Goal: Task Accomplishment & Management: Manage account settings

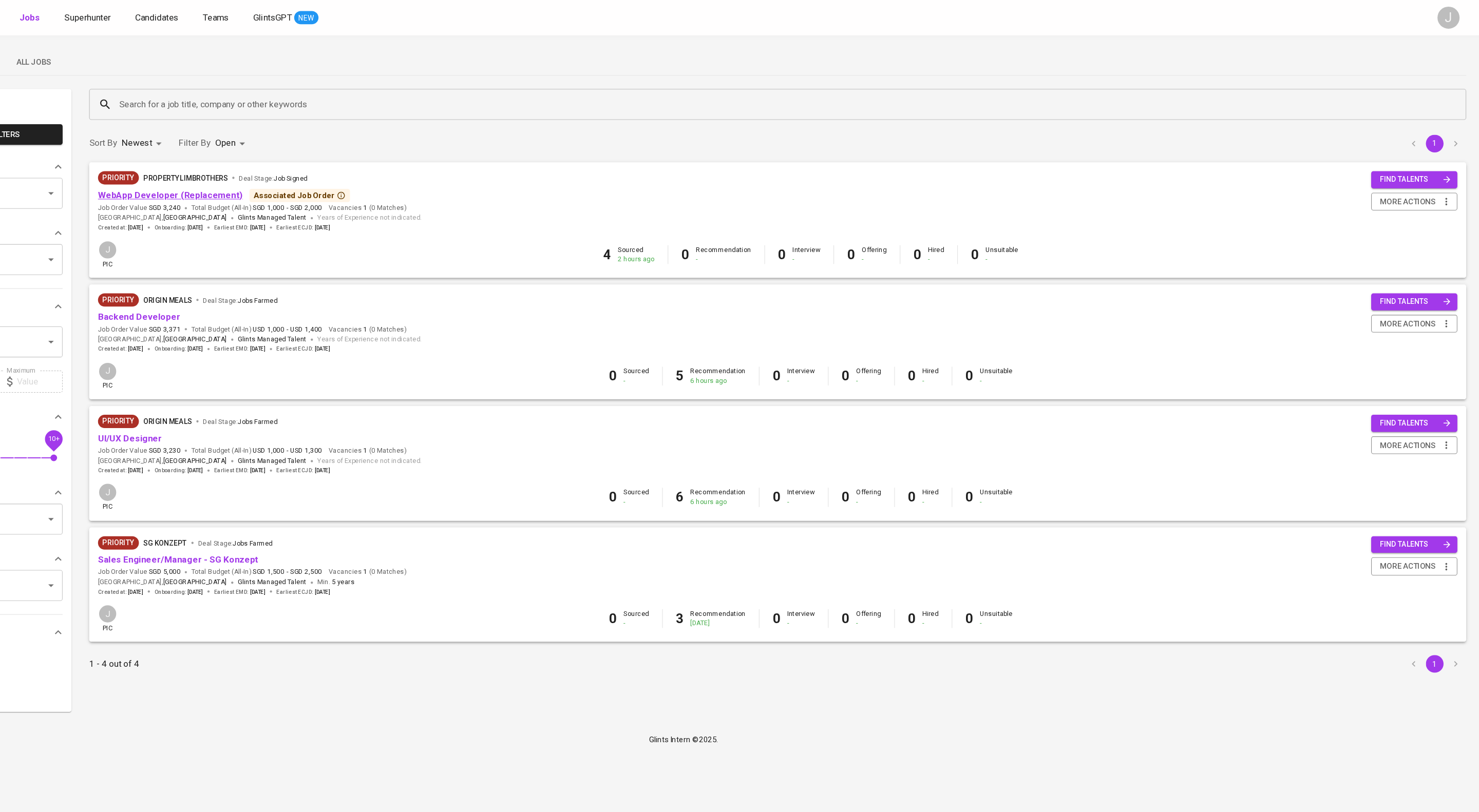
click at [327, 187] on link "WebApp Developer (Replacement)" at bounding box center [262, 181] width 134 height 10
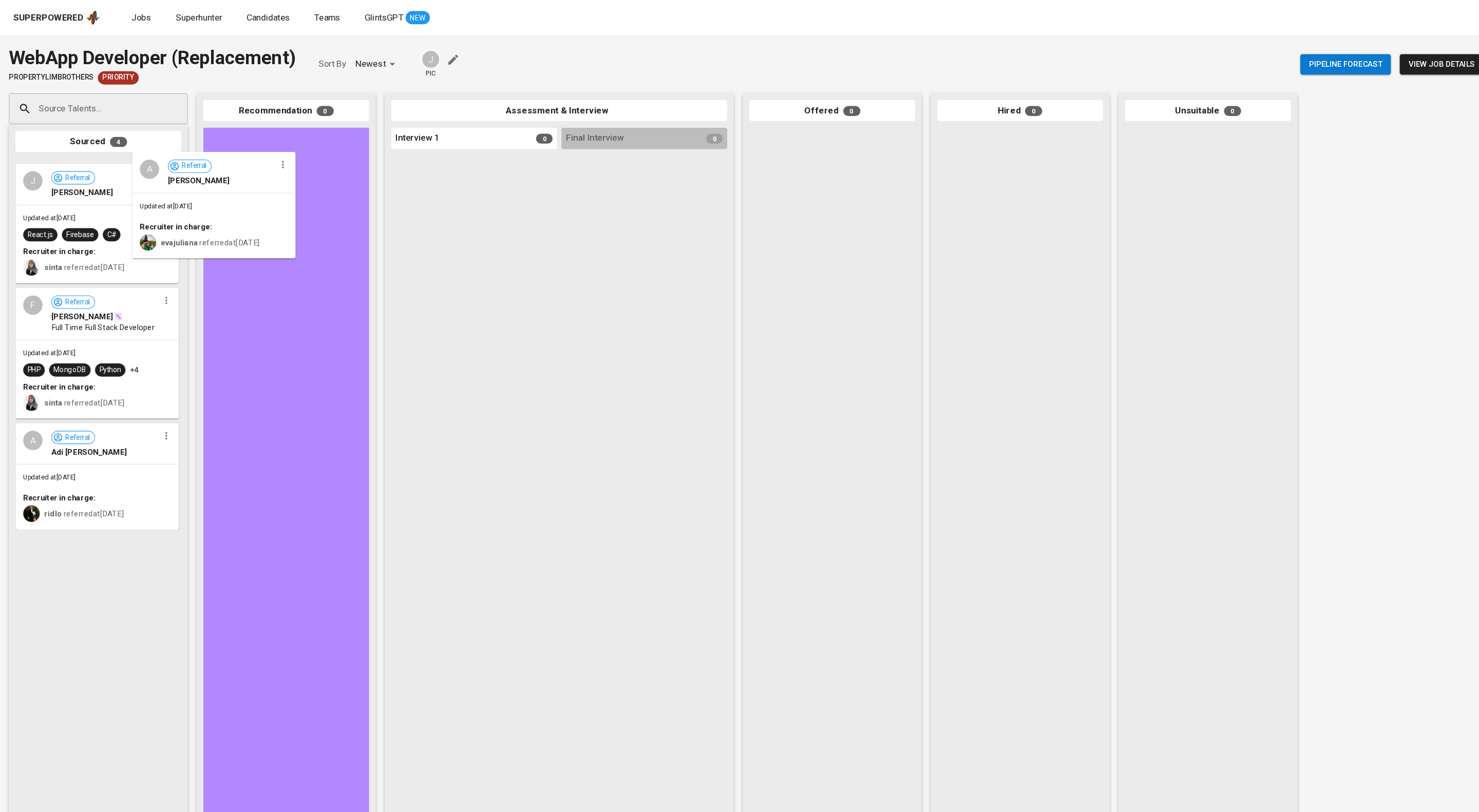
drag, startPoint x: 106, startPoint y: 197, endPoint x: 275, endPoint y: 173, distance: 170.7
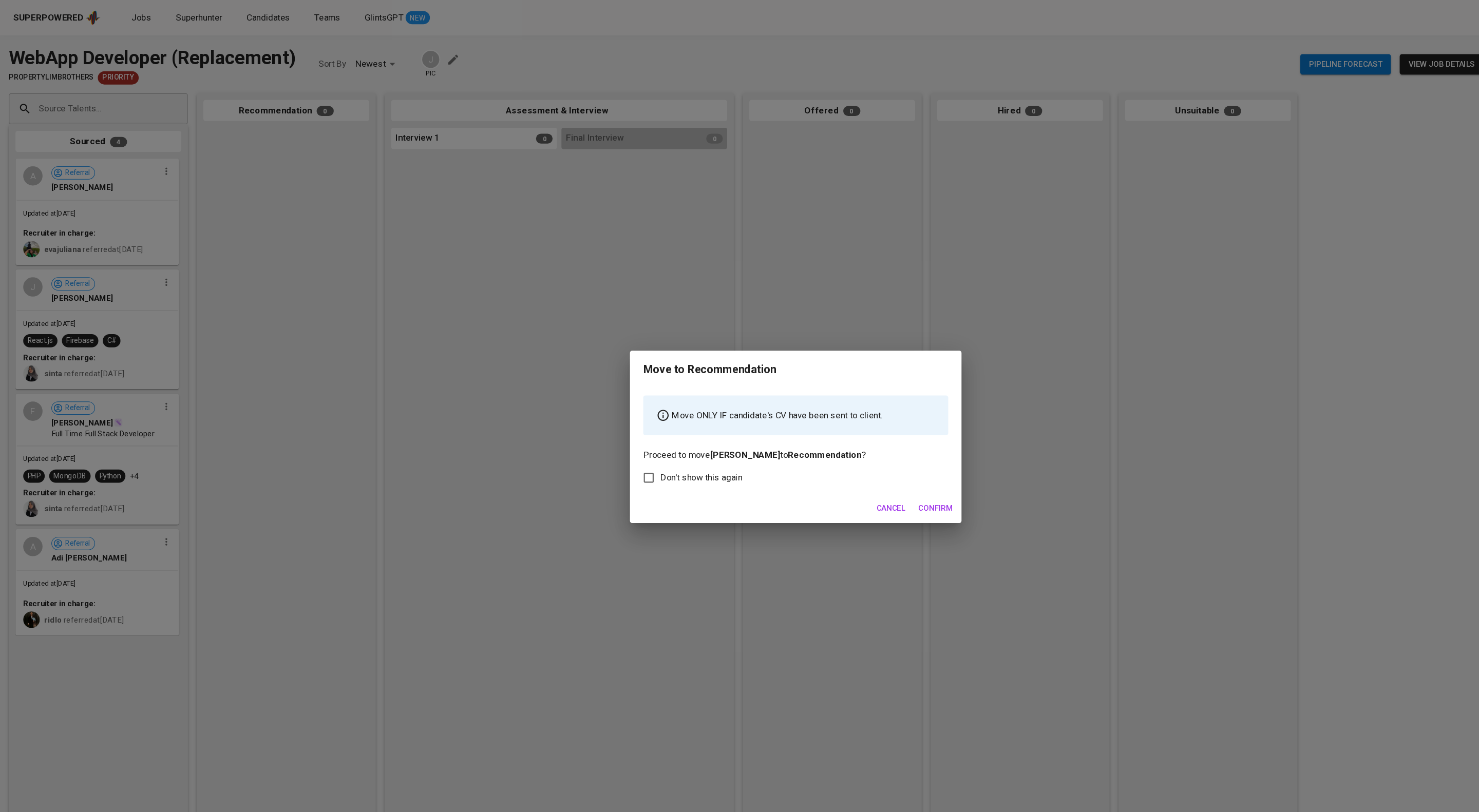
click at [861, 481] on button "Confirm" at bounding box center [869, 472] width 40 height 19
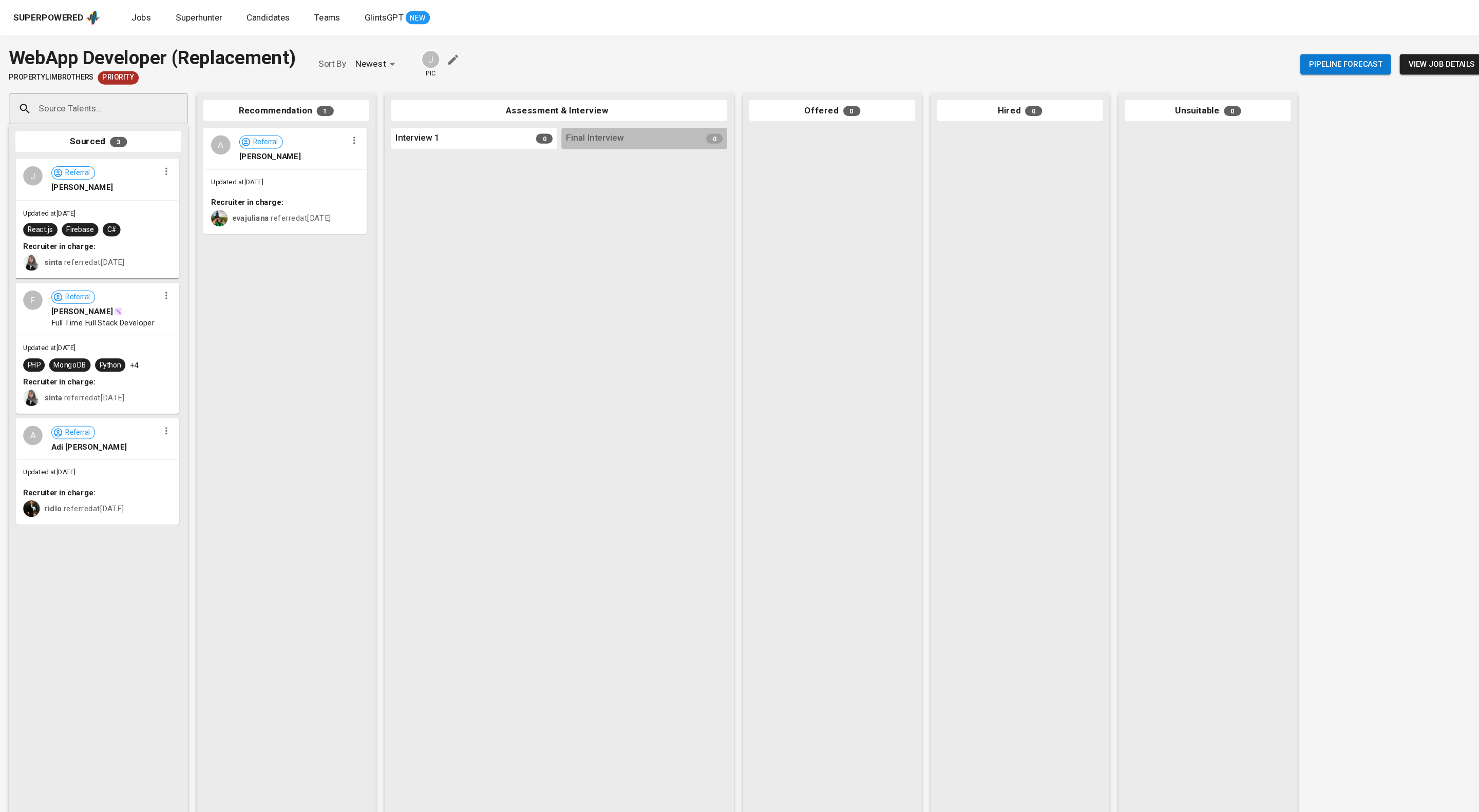
click at [860, 487] on div "Source Talents... Source Talents... Sourced 3 J Referral [PERSON_NAME] Updated …" at bounding box center [611, 441] width 1223 height 725
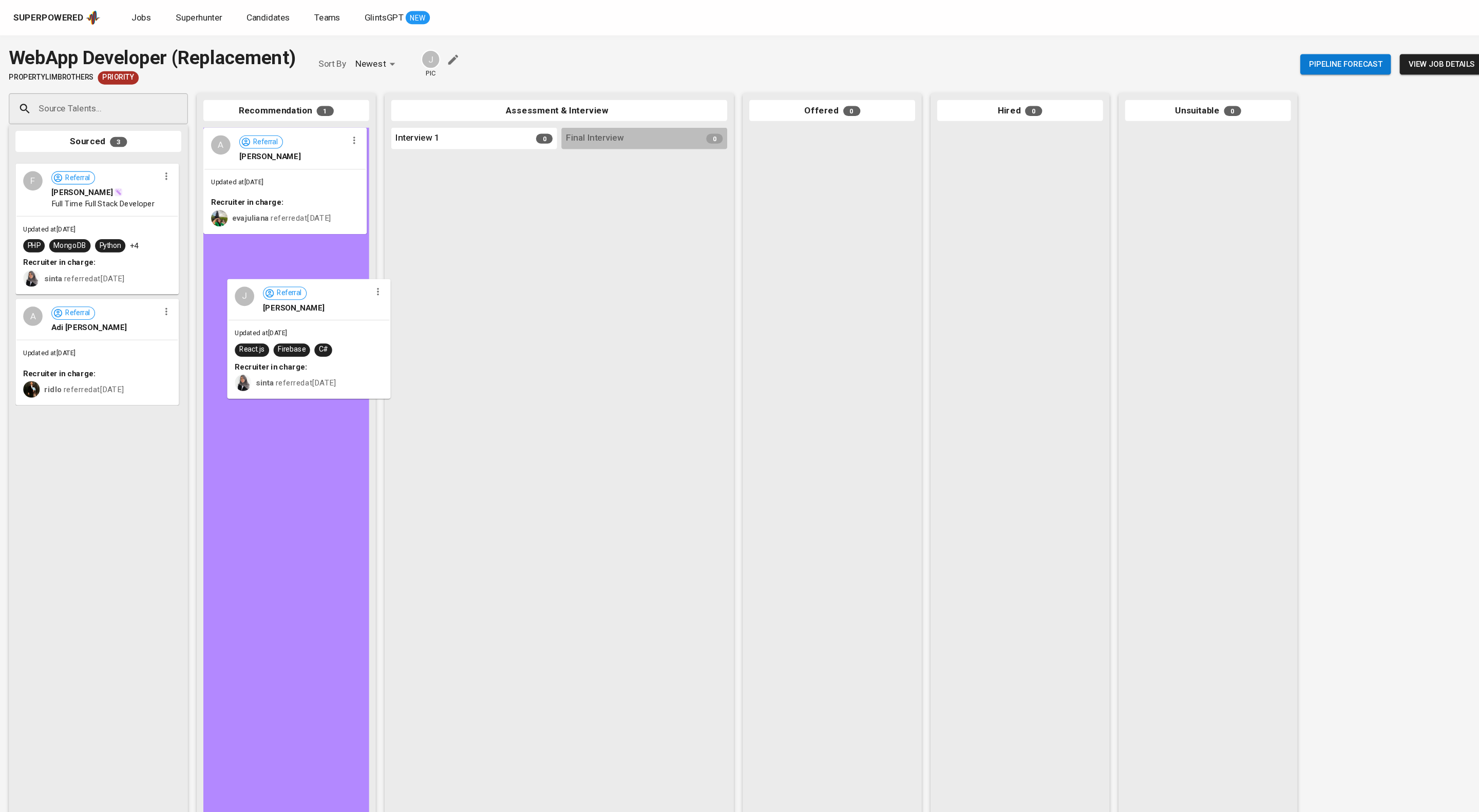
drag, startPoint x: 180, startPoint y: 230, endPoint x: 276, endPoint y: 310, distance: 125.0
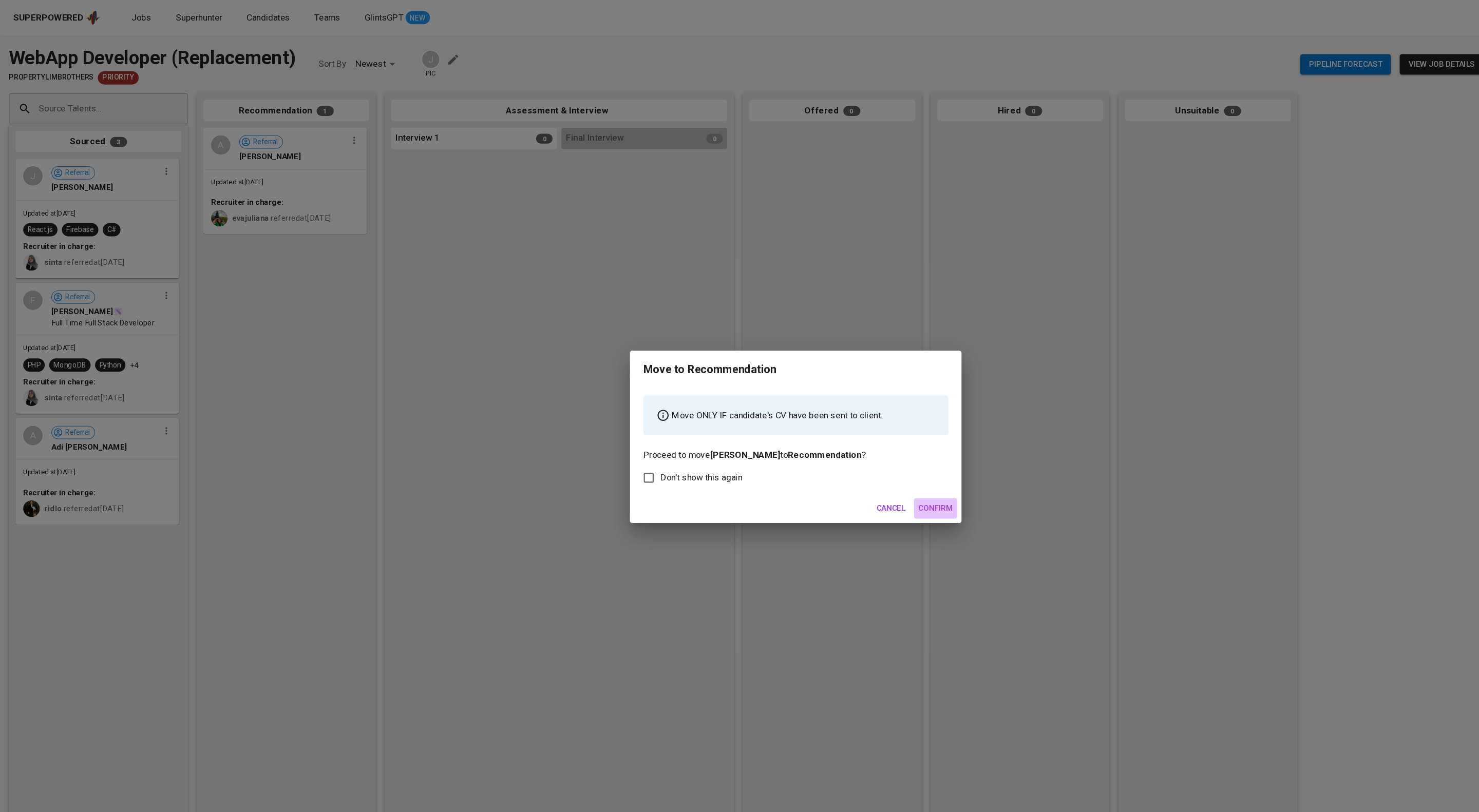
click at [878, 479] on span "Confirm" at bounding box center [869, 472] width 32 height 13
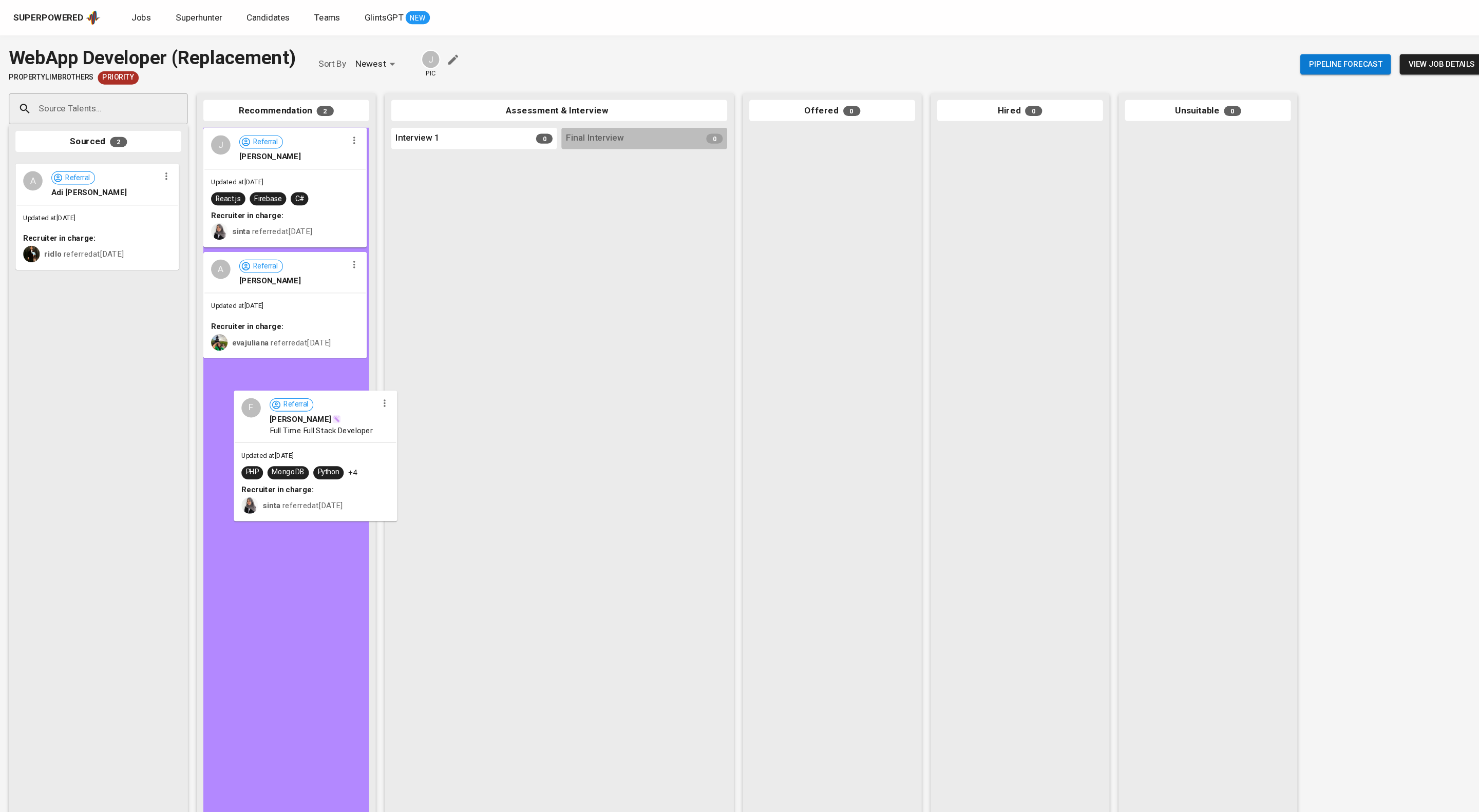
drag, startPoint x: 82, startPoint y: 205, endPoint x: 295, endPoint y: 414, distance: 298.4
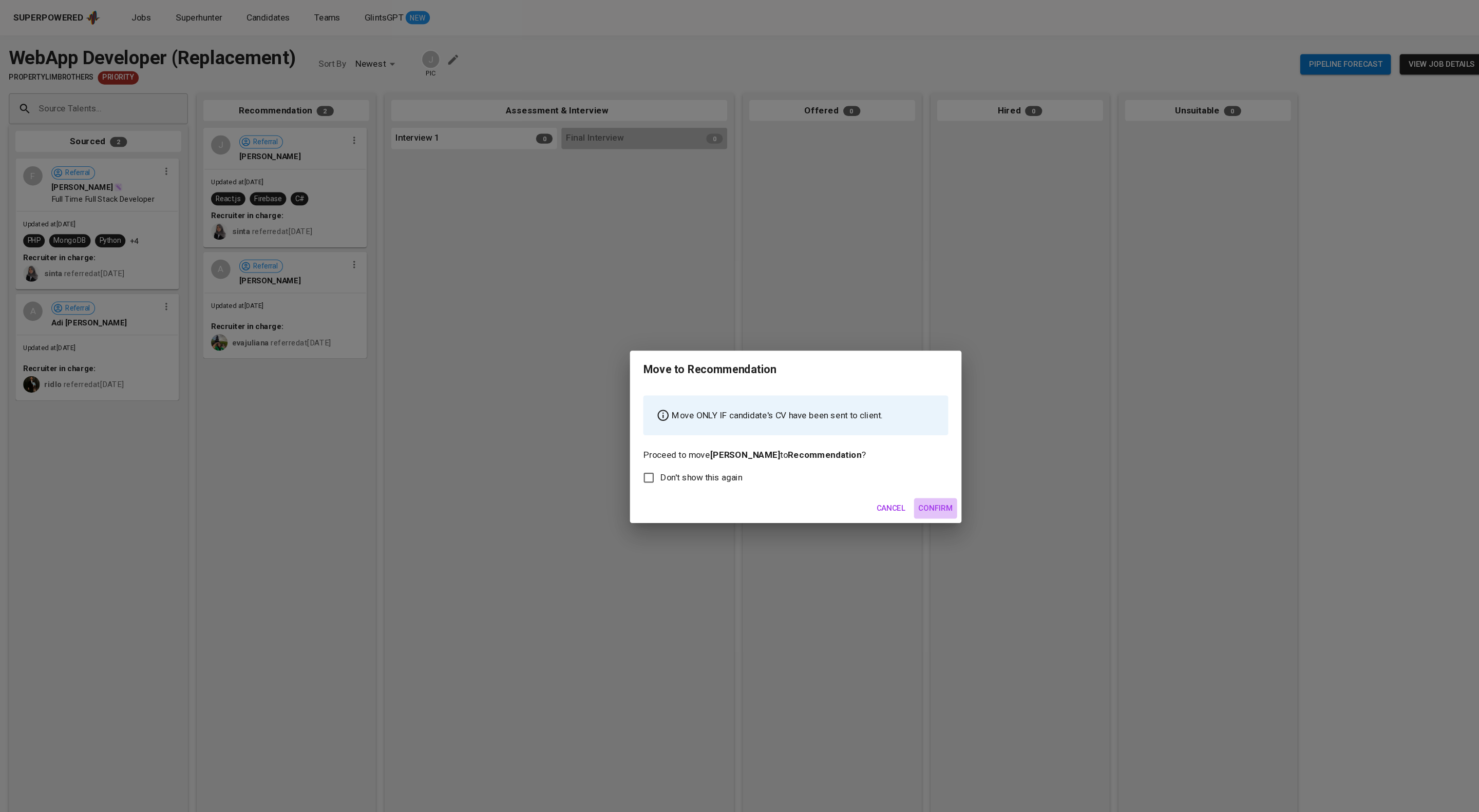
click at [882, 479] on button "Confirm" at bounding box center [869, 472] width 40 height 19
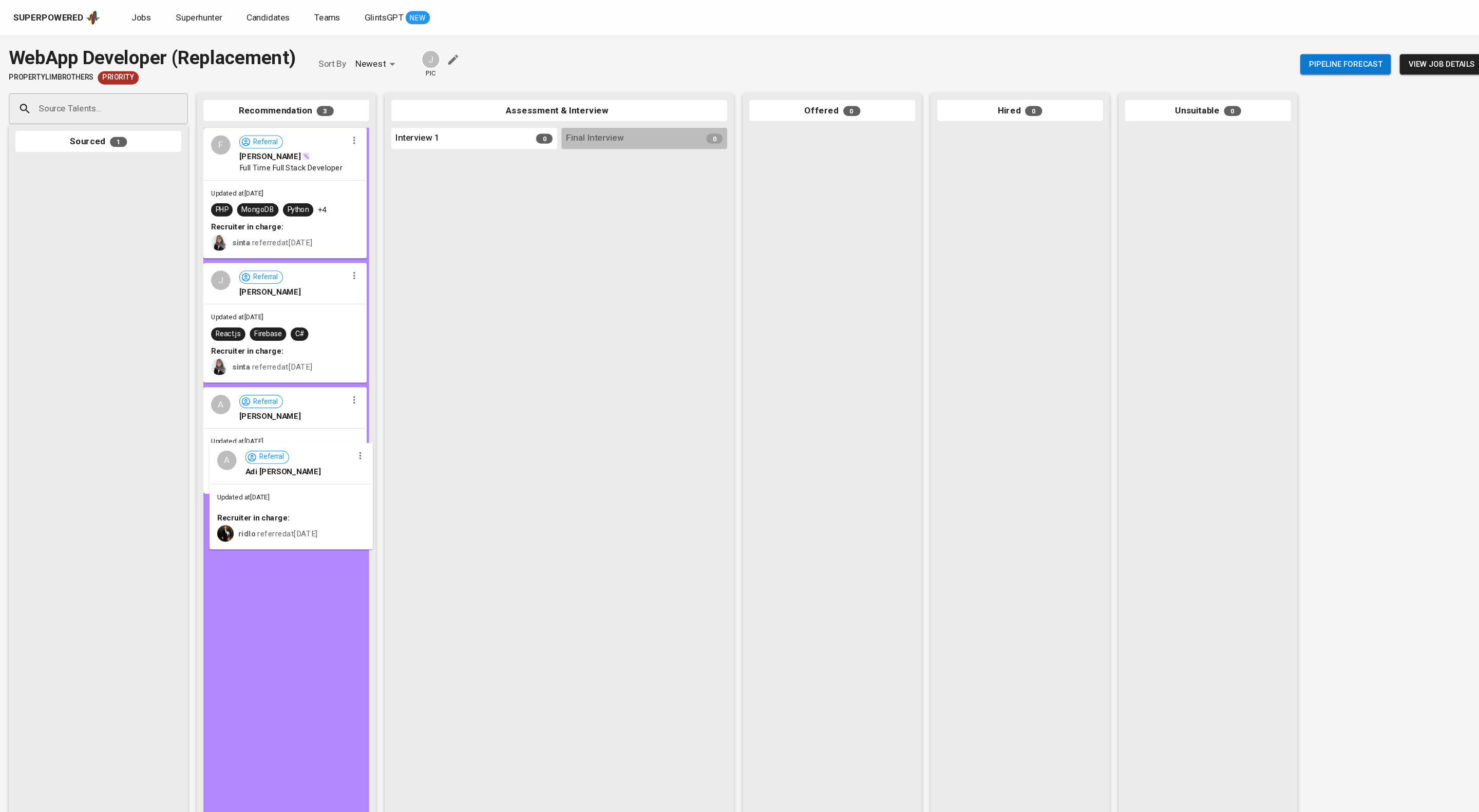
drag, startPoint x: 87, startPoint y: 212, endPoint x: 272, endPoint y: 471, distance: 318.3
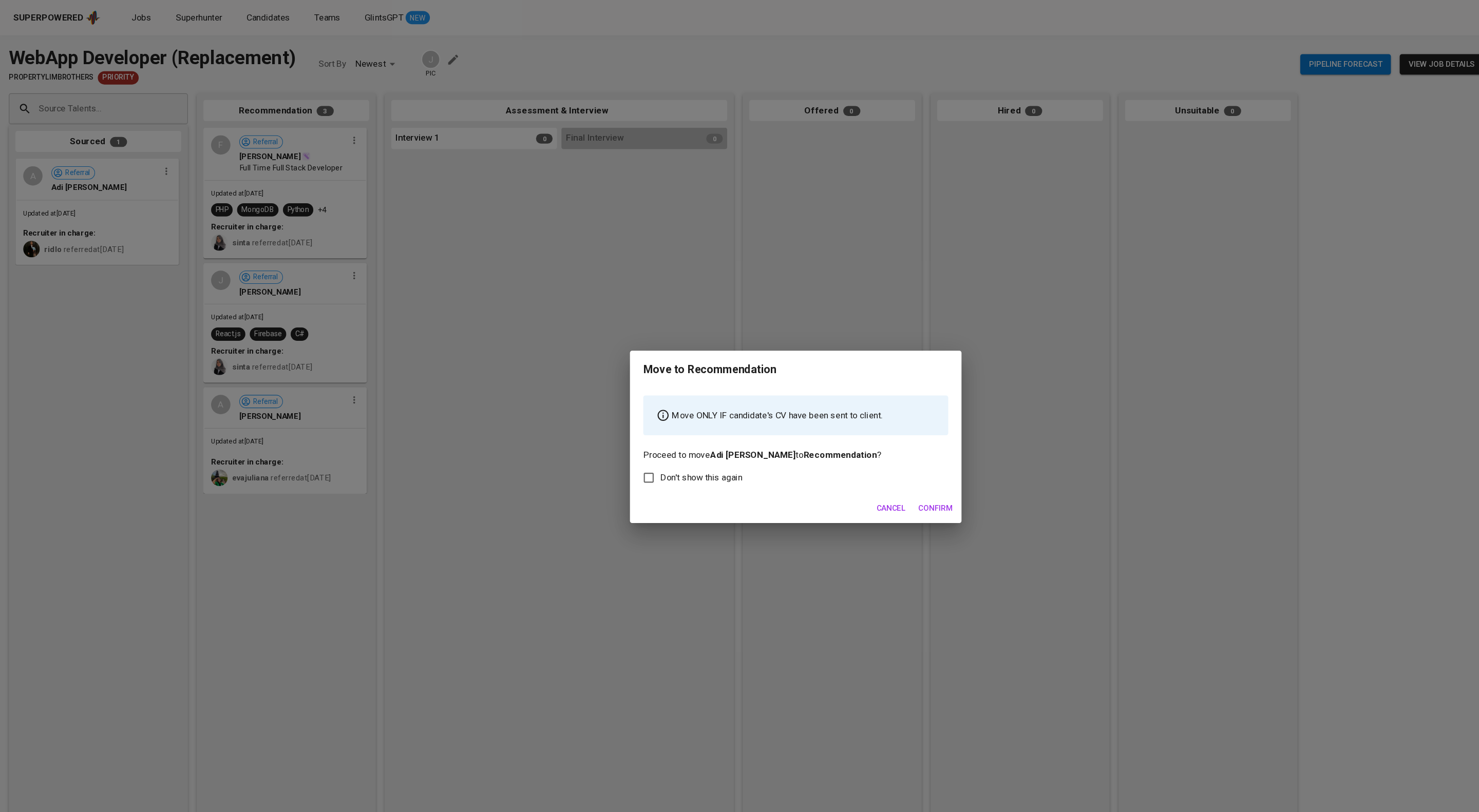
click at [876, 479] on span "Confirm" at bounding box center [869, 472] width 32 height 13
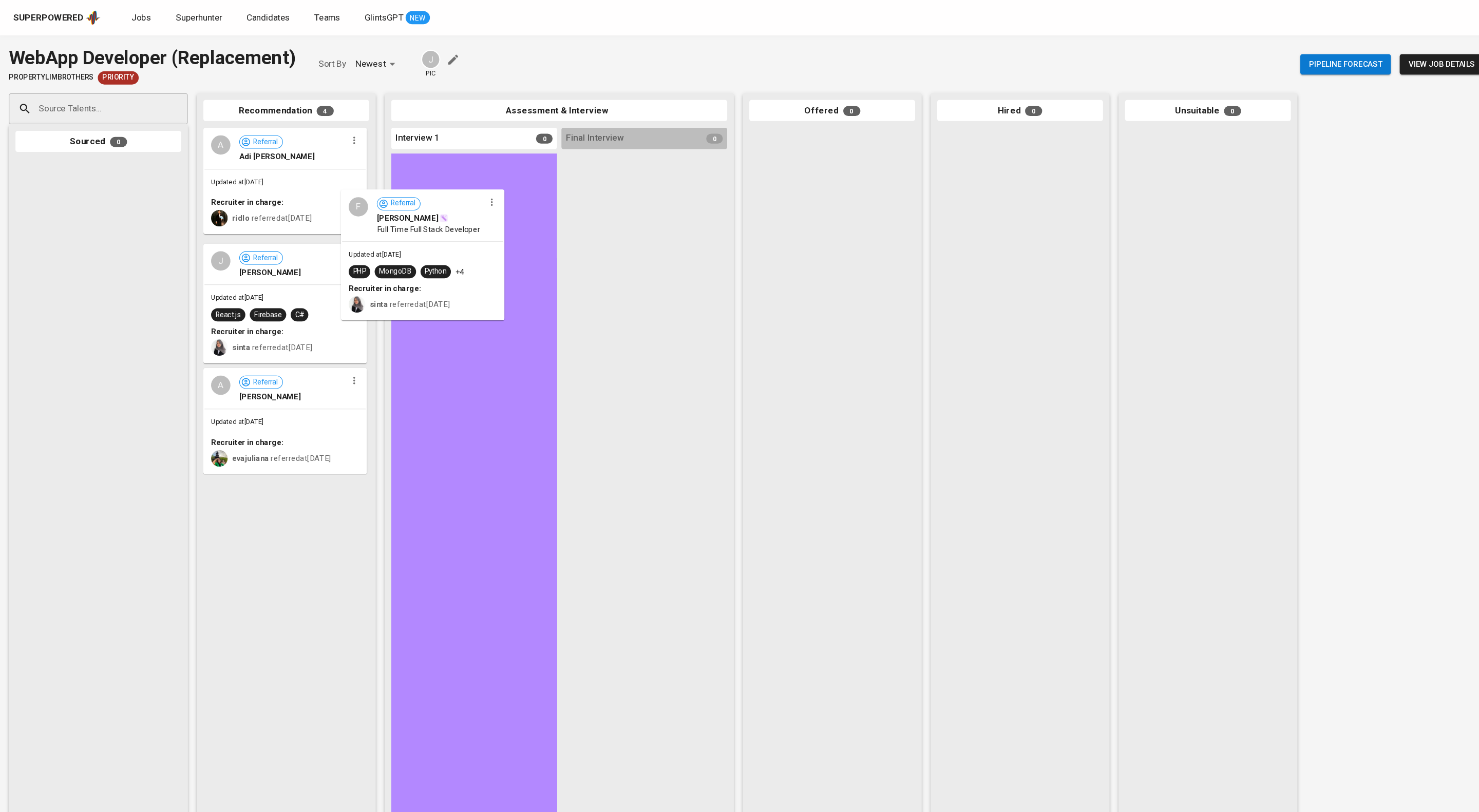
drag, startPoint x: 277, startPoint y: 279, endPoint x: 440, endPoint y: 216, distance: 174.8
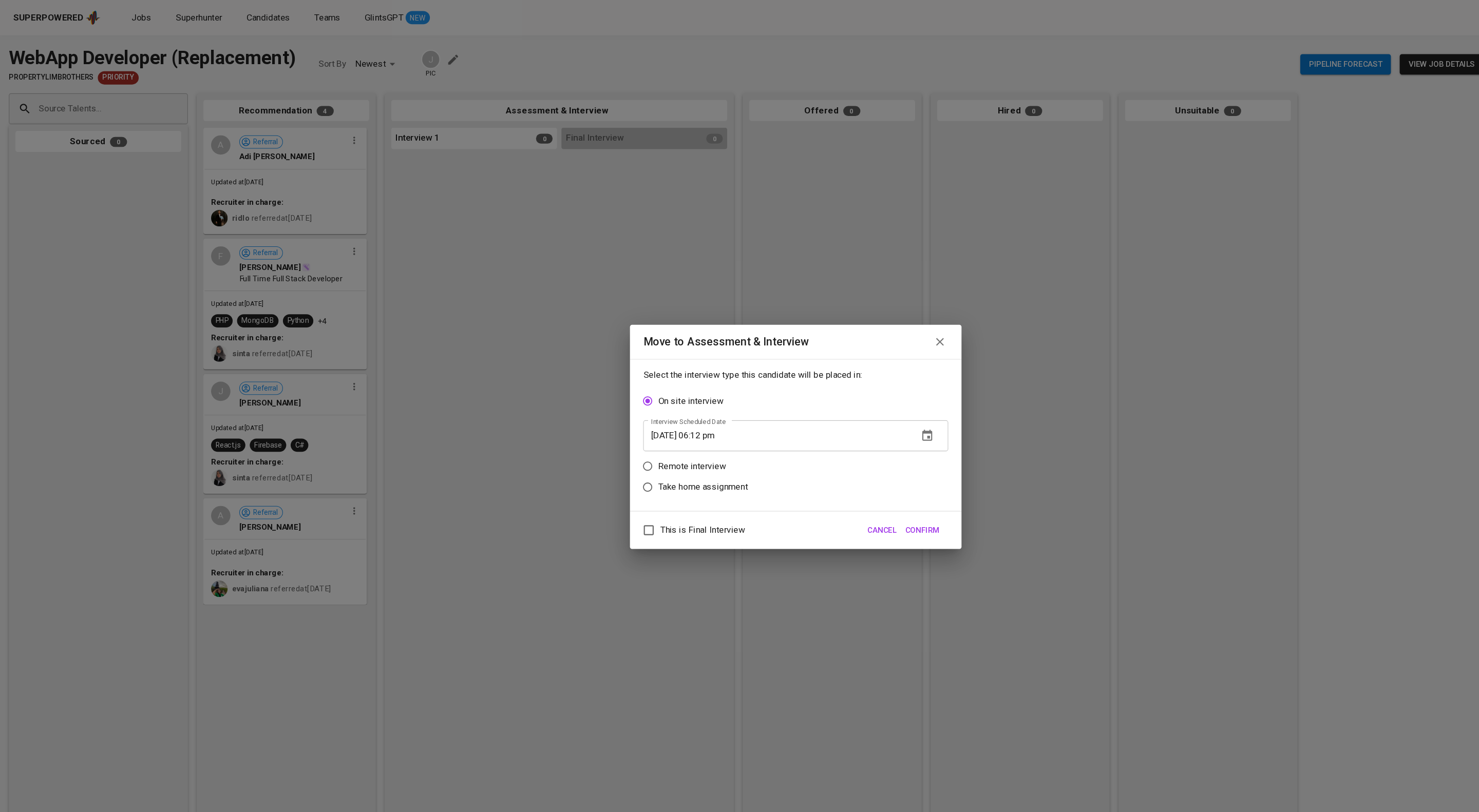
click at [675, 438] on p "Remote interview" at bounding box center [643, 433] width 63 height 12
click at [611, 438] on input "Remote interview" at bounding box center [602, 433] width 20 height 20
radio input "true"
click at [861, 427] on icon "button" at bounding box center [861, 424] width 12 height 12
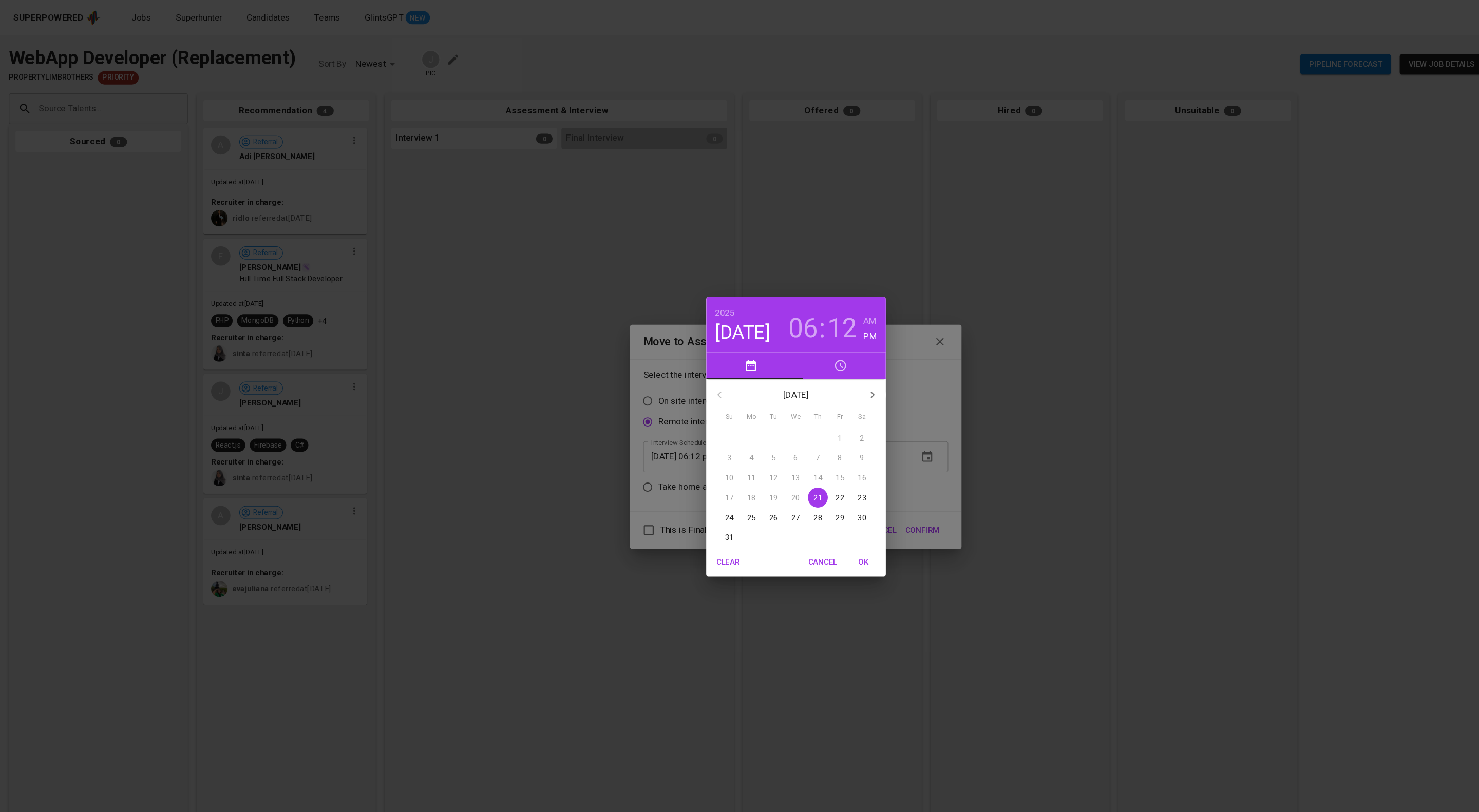
click at [710, 479] on span "26" at bounding box center [719, 481] width 18 height 10
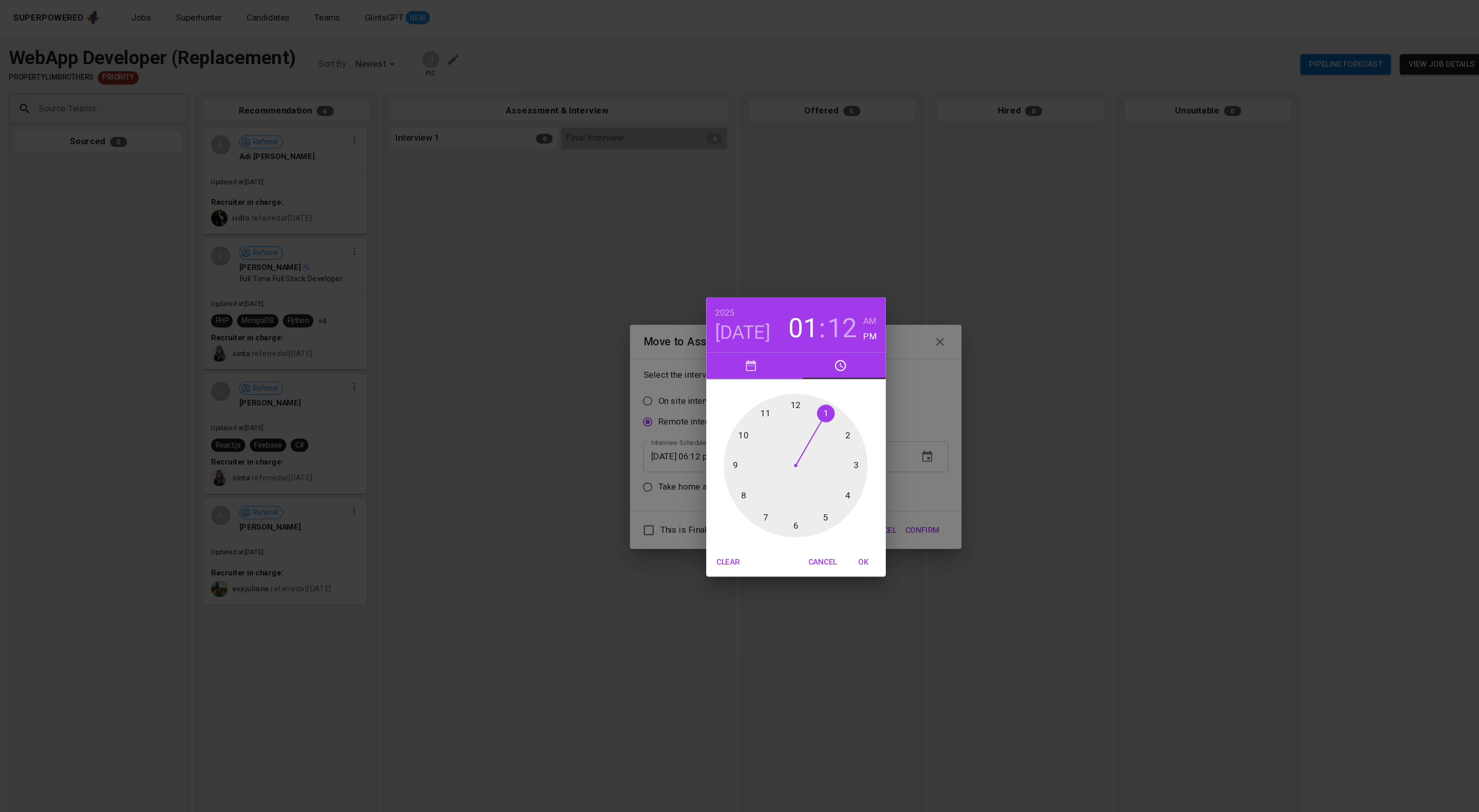
drag, startPoint x: 731, startPoint y: 487, endPoint x: 760, endPoint y: 394, distance: 97.4
click at [760, 394] on div at bounding box center [740, 433] width 134 height 134
drag, startPoint x: 784, startPoint y: 413, endPoint x: 738, endPoint y: 375, distance: 59.7
click at [733, 375] on div at bounding box center [740, 433] width 134 height 134
type input "[DATE] 01:00 pm"
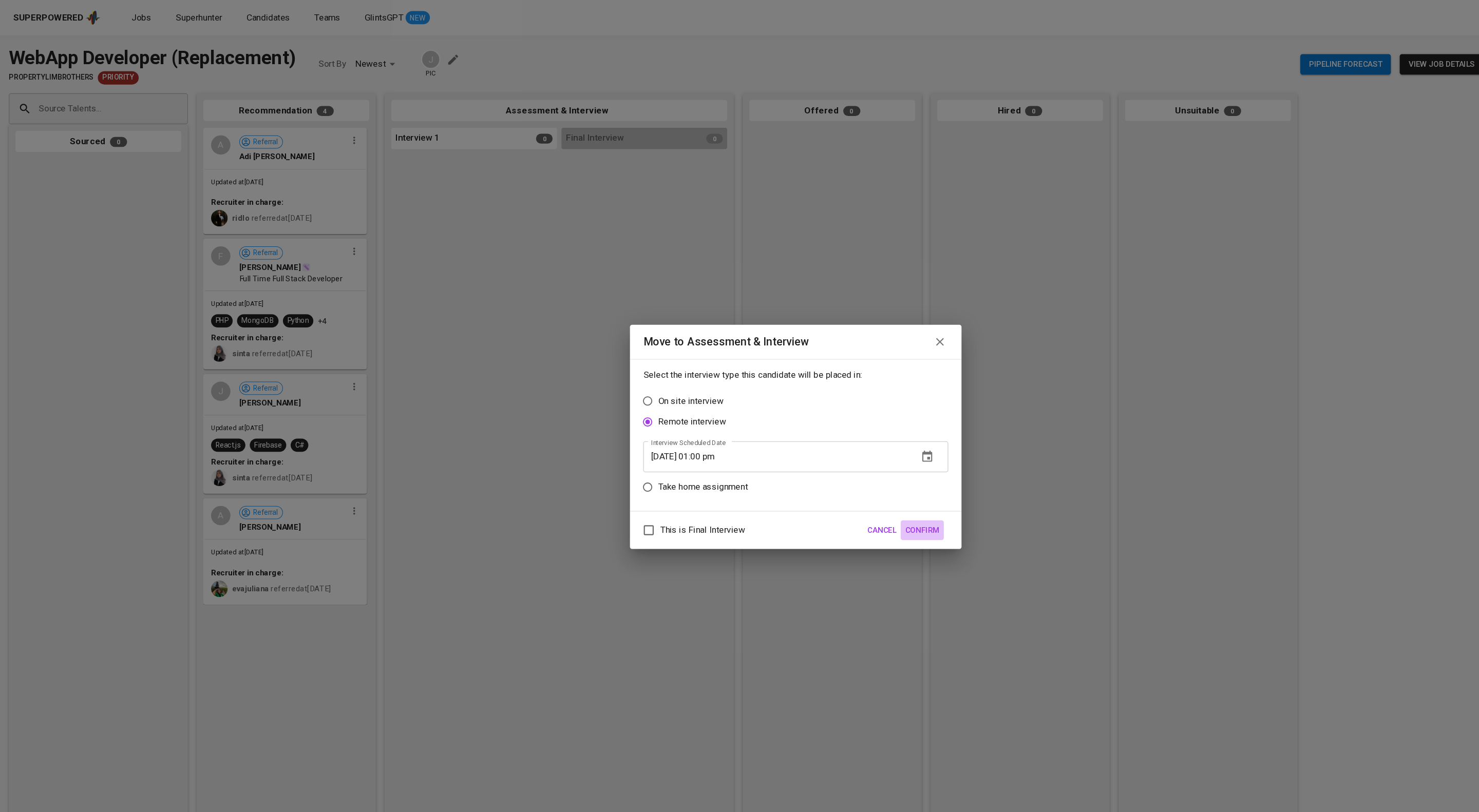
click at [861, 492] on button "Confirm" at bounding box center [857, 493] width 40 height 19
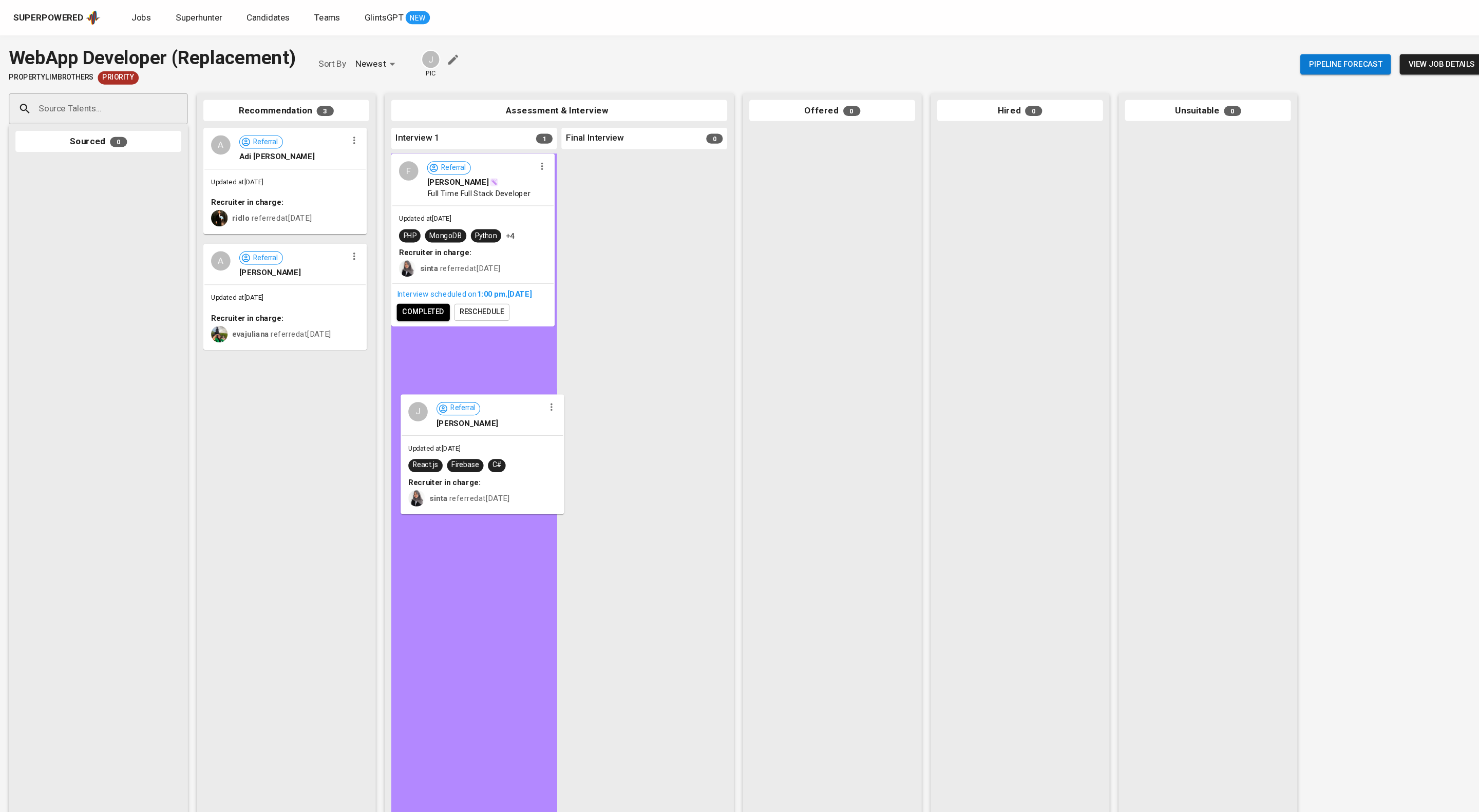
drag, startPoint x: 254, startPoint y: 261, endPoint x: 446, endPoint y: 398, distance: 235.9
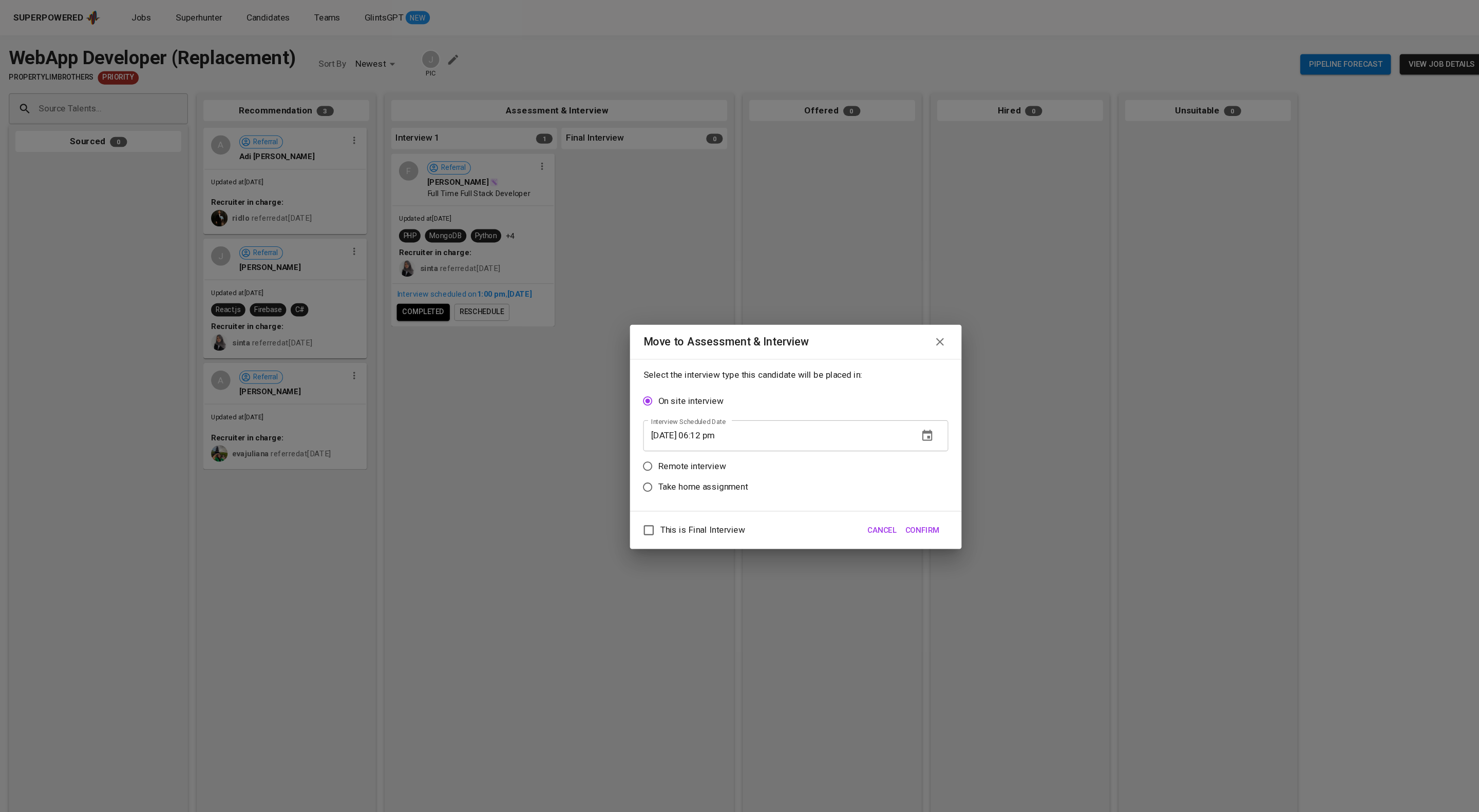
click at [661, 437] on p "Remote interview" at bounding box center [643, 433] width 63 height 12
click at [611, 437] on input "Remote interview" at bounding box center [602, 433] width 20 height 20
radio input "true"
click at [859, 423] on icon "button" at bounding box center [862, 424] width 9 height 10
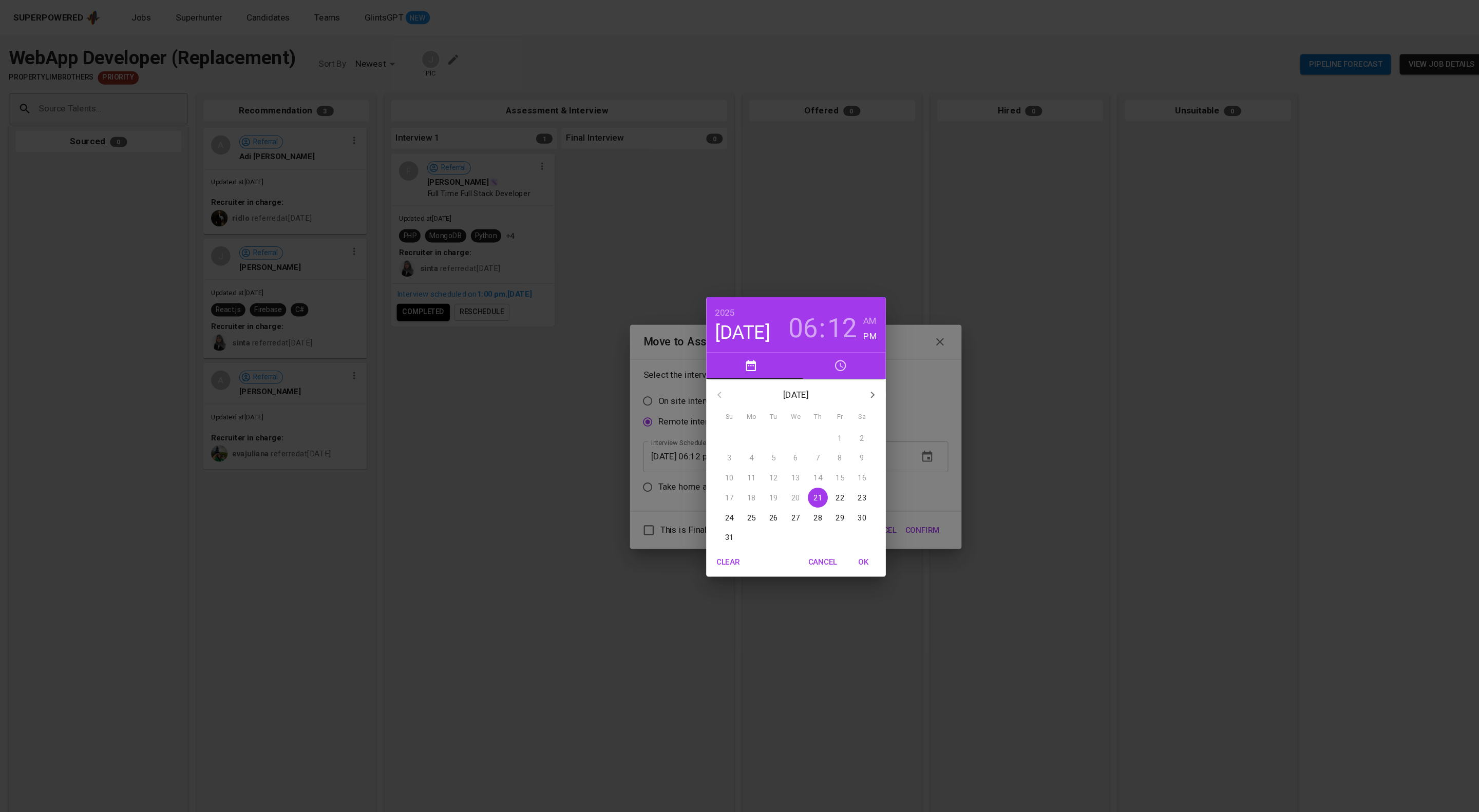
click at [715, 478] on p "26" at bounding box center [719, 481] width 8 height 10
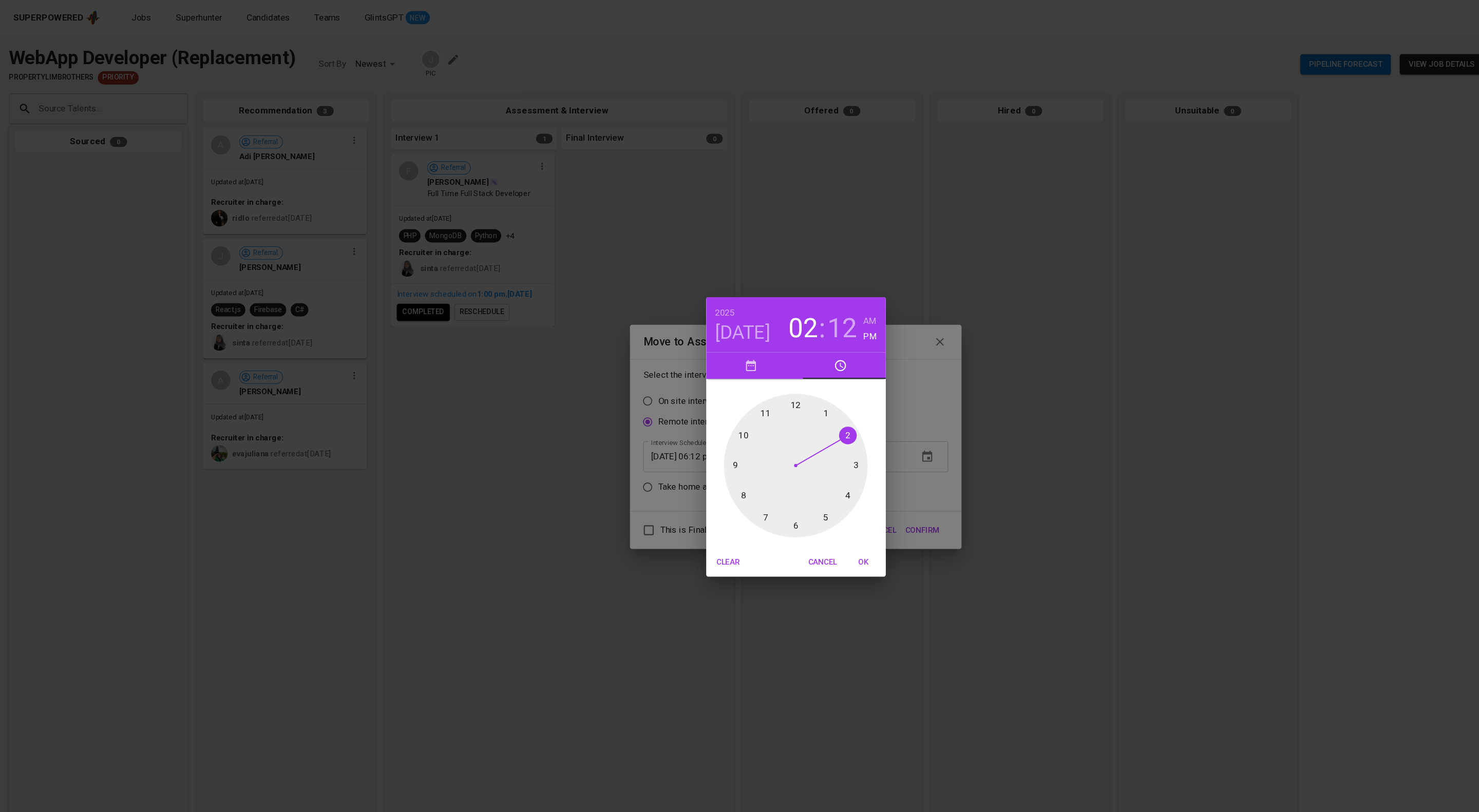
drag, startPoint x: 736, startPoint y: 483, endPoint x: 779, endPoint y: 401, distance: 92.6
click at [779, 401] on div at bounding box center [740, 433] width 134 height 134
drag, startPoint x: 784, startPoint y: 409, endPoint x: 733, endPoint y: 380, distance: 58.7
click at [733, 380] on div at bounding box center [740, 433] width 134 height 134
type input "[DATE] 02:00 pm"
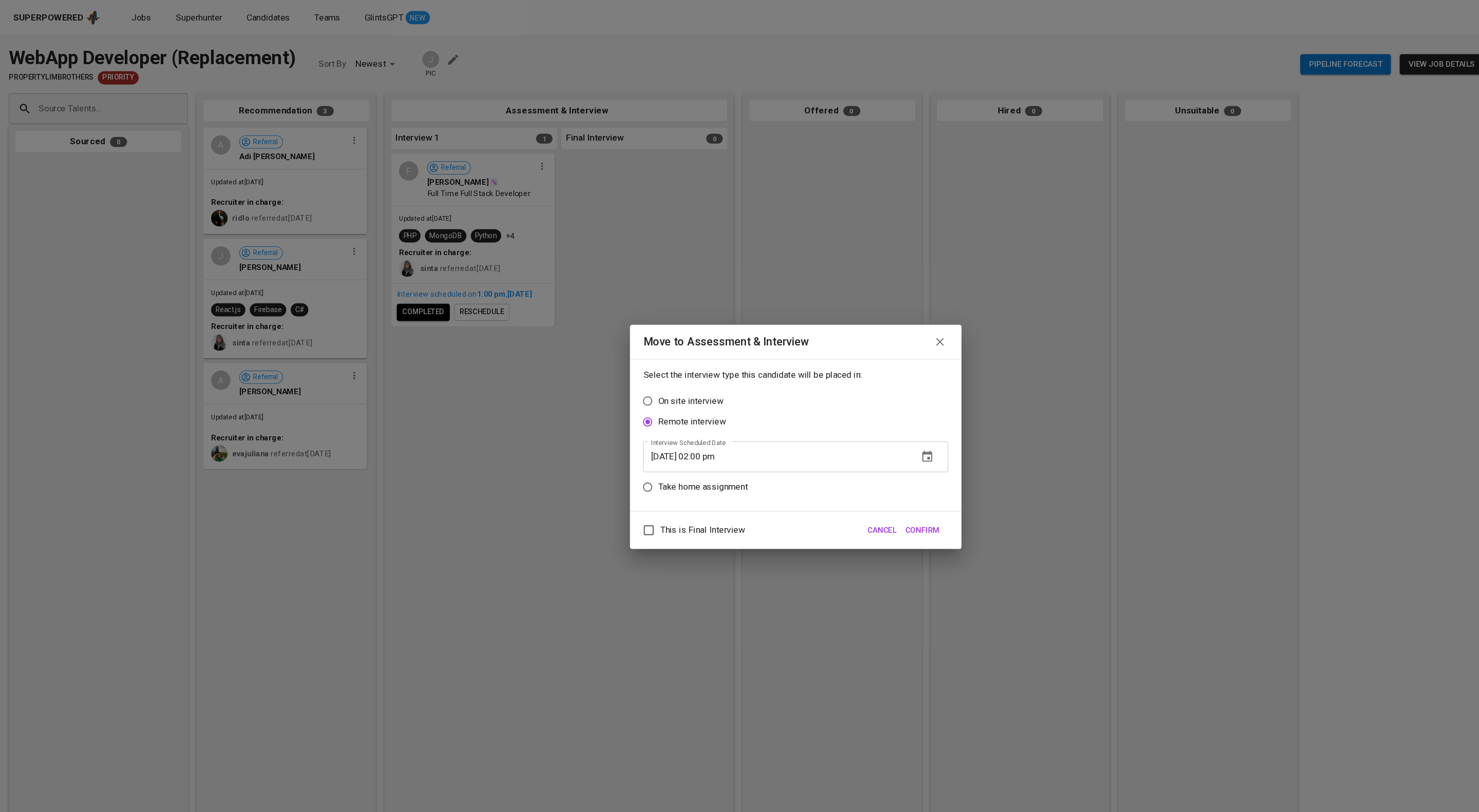
click at [853, 492] on button "Confirm" at bounding box center [857, 493] width 40 height 19
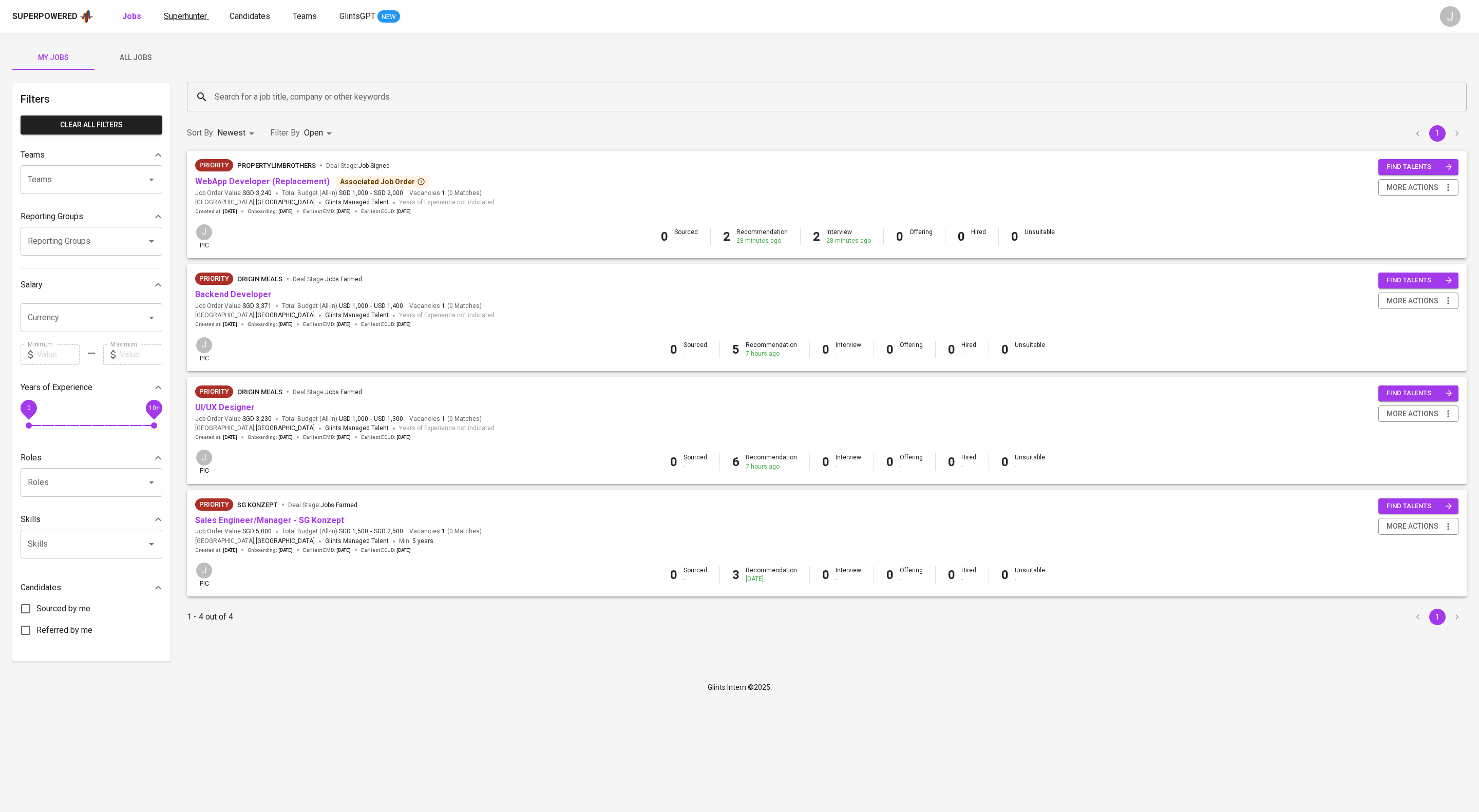
click at [207, 18] on span "Superhunter" at bounding box center [185, 16] width 43 height 10
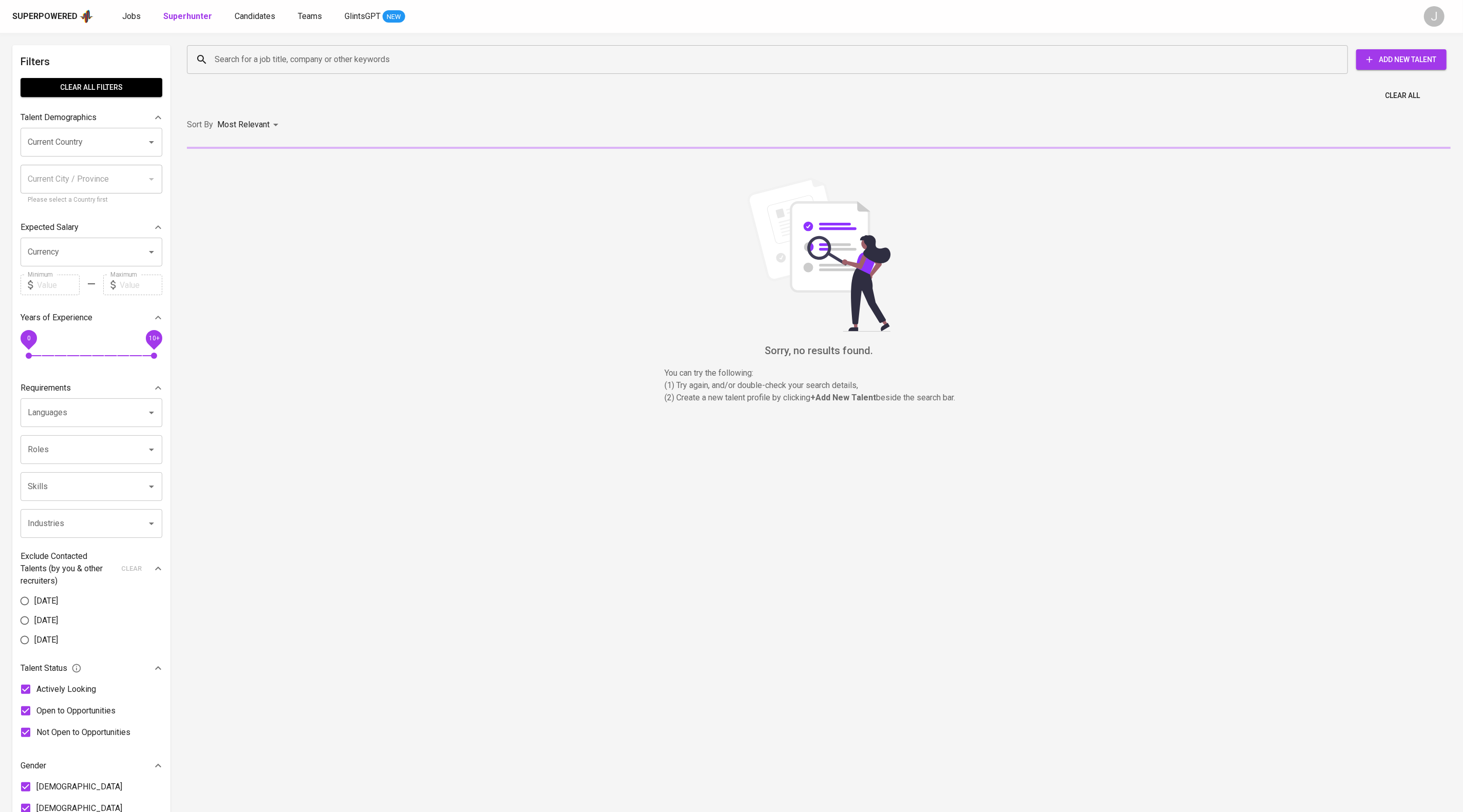
click at [245, 49] on div "Search for a job title, company or other keywords" at bounding box center [768, 60] width 1161 height 29
paste input "[EMAIL_ADDRESS][DOMAIN_NAME]"
type input "[EMAIL_ADDRESS][DOMAIN_NAME]"
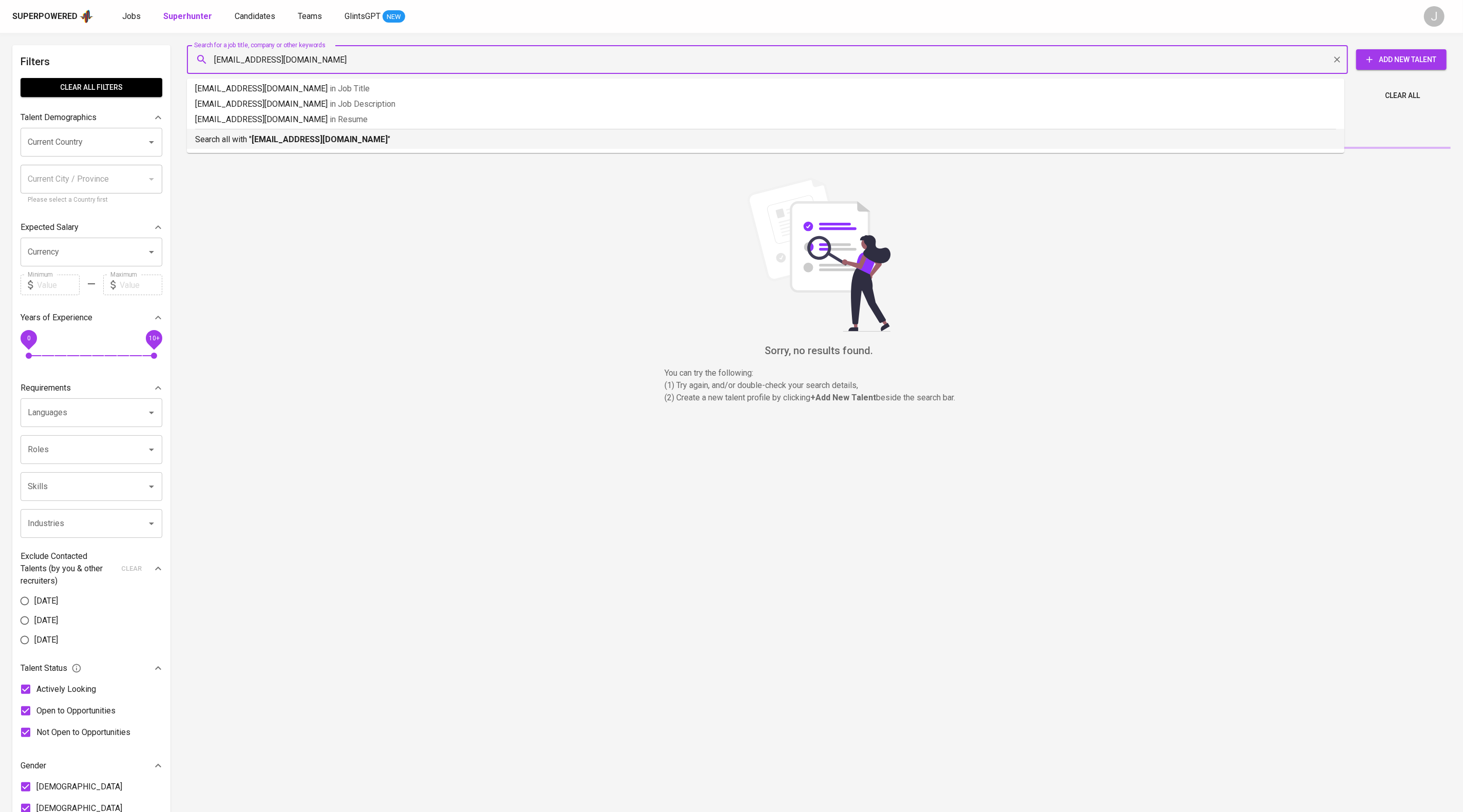
click at [336, 144] on b "[EMAIL_ADDRESS][DOMAIN_NAME]" at bounding box center [319, 139] width 136 height 10
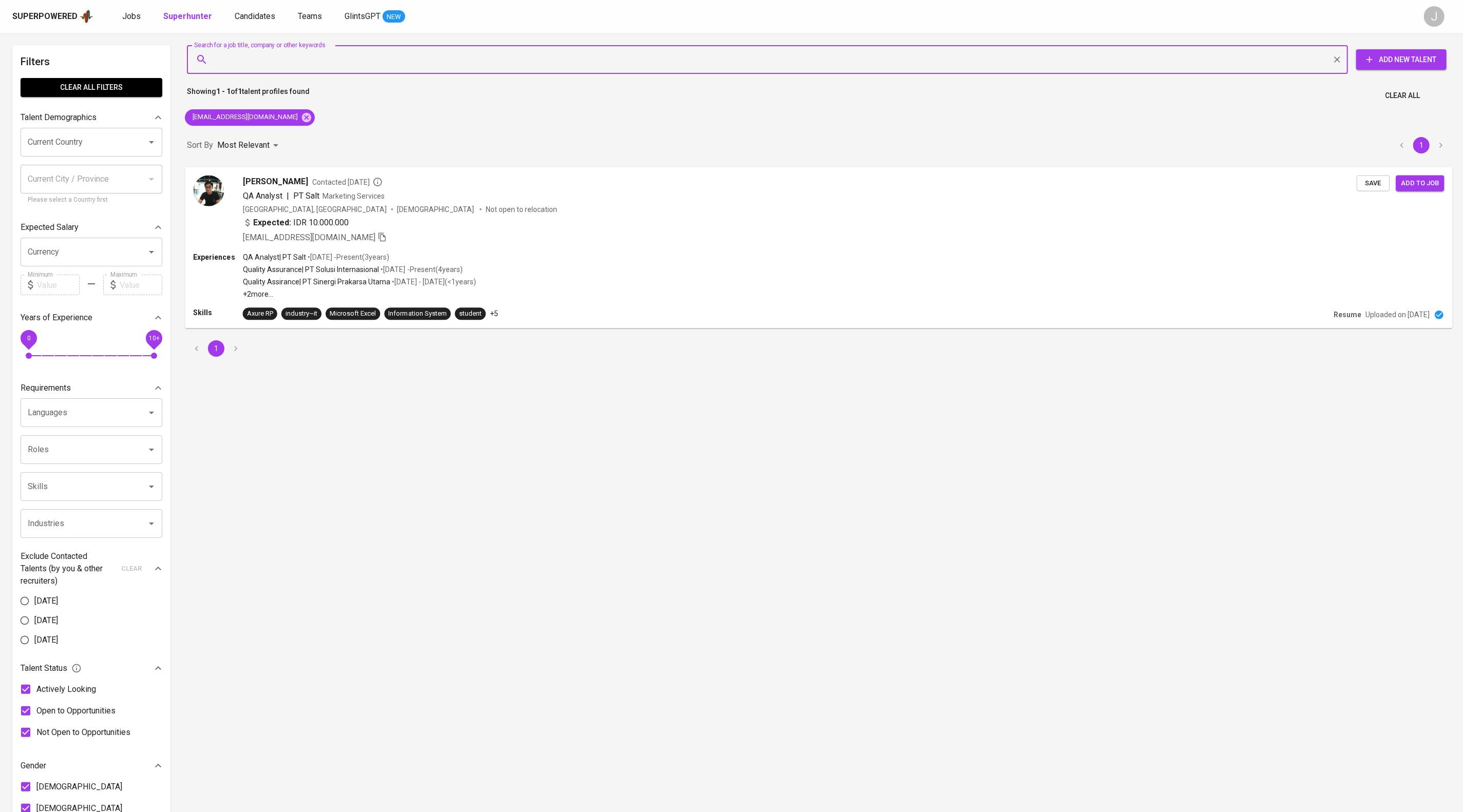
click at [1362, 189] on span "Save" at bounding box center [1373, 183] width 22 height 12
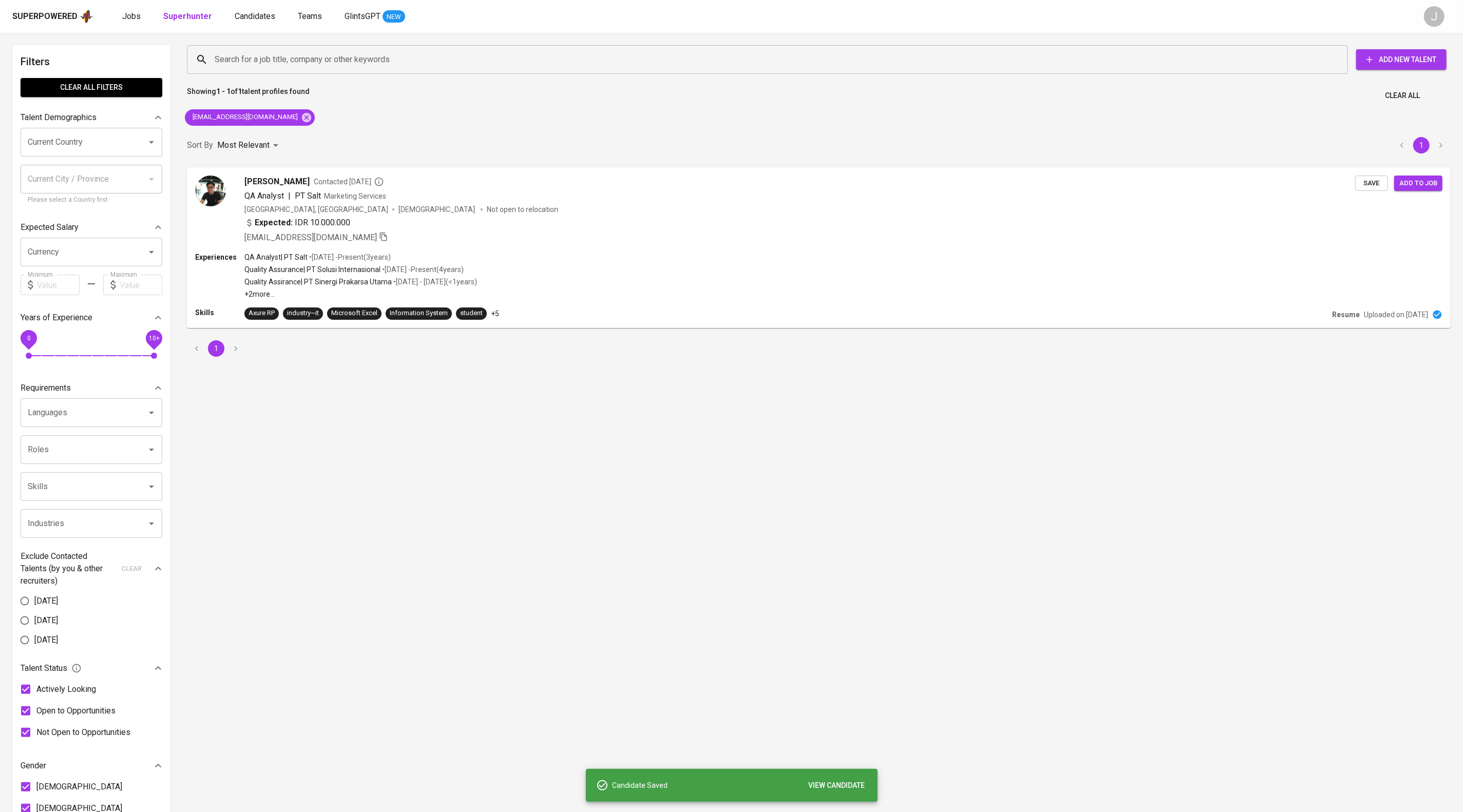
click at [288, 30] on div "Superpowered Jobs Superhunter Candidates Teams GlintsGPT NEW J" at bounding box center [732, 16] width 1463 height 33
click at [275, 21] on span "Candidates" at bounding box center [255, 16] width 41 height 10
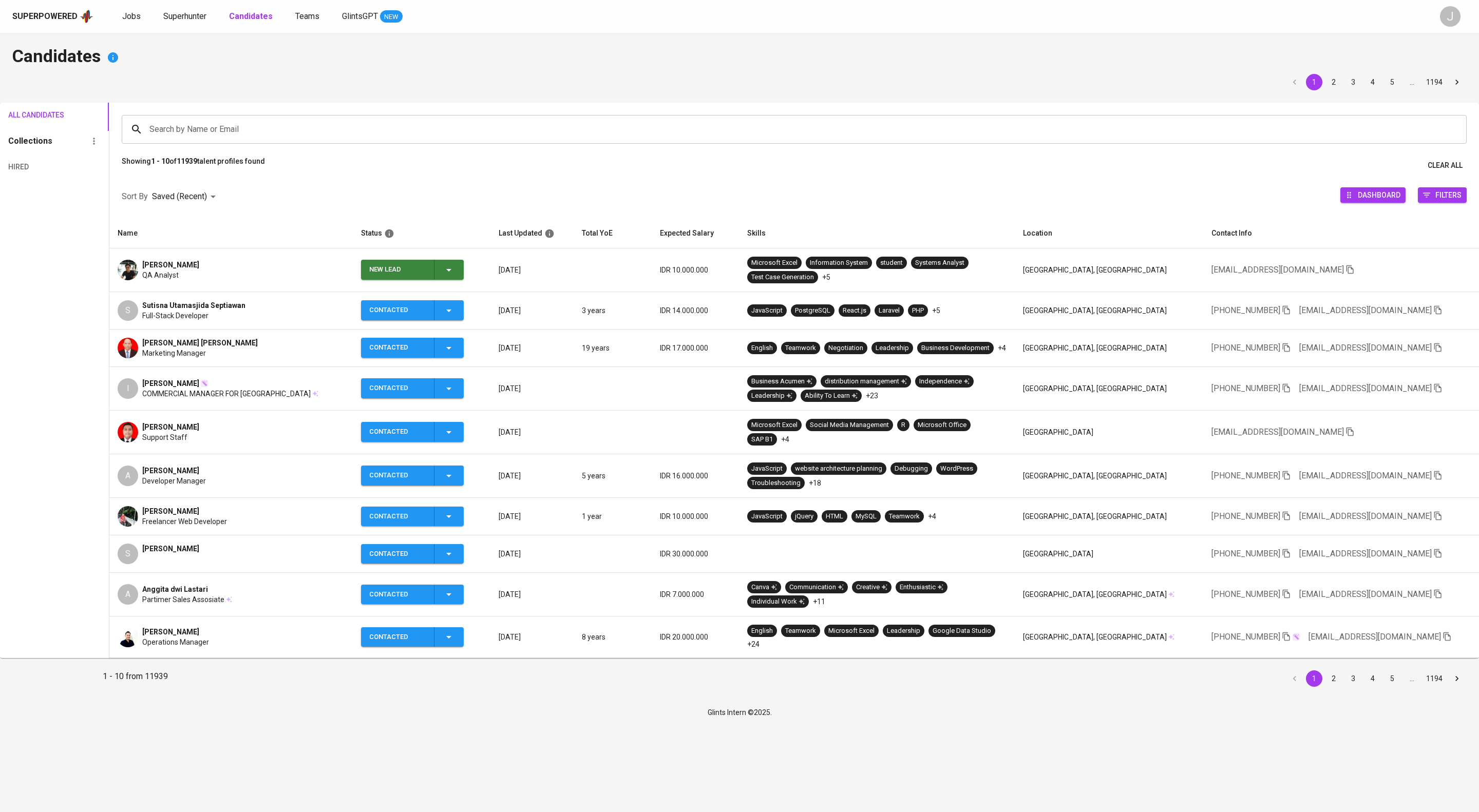
click at [464, 279] on button "New Lead" at bounding box center [412, 270] width 103 height 20
click at [432, 336] on li "Contacted" at bounding box center [433, 329] width 103 height 18
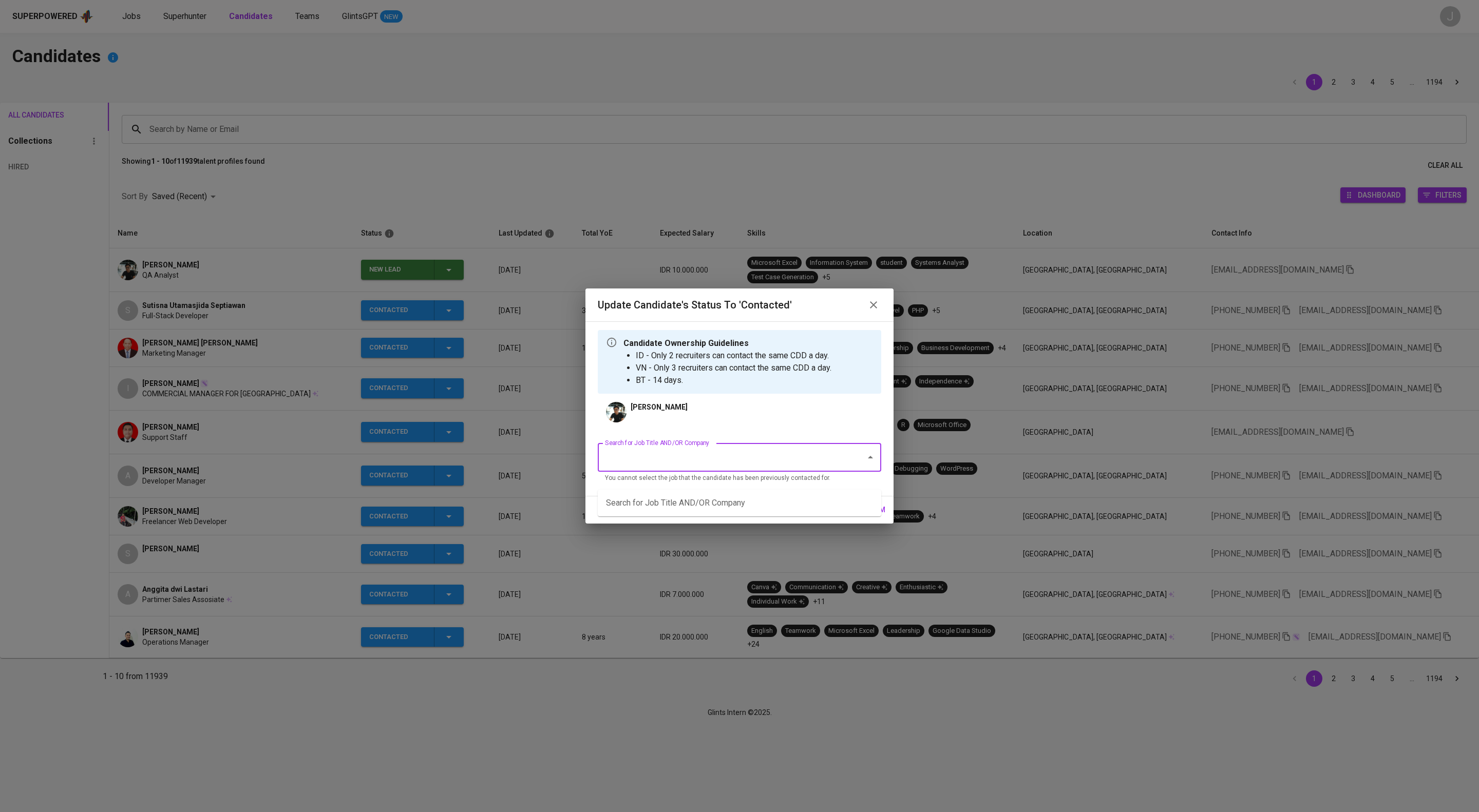
click at [674, 467] on input "Search for Job Title AND/OR Company" at bounding box center [725, 457] width 246 height 20
type input "a"
drag, startPoint x: 686, startPoint y: 504, endPoint x: 785, endPoint y: 537, distance: 104.4
click at [688, 504] on li "ISG Project Management (AIA Singapore Private Limited)" at bounding box center [740, 503] width 284 height 18
click at [858, 516] on span "confirm" at bounding box center [869, 510] width 32 height 13
